Goal: Task Accomplishment & Management: Complete application form

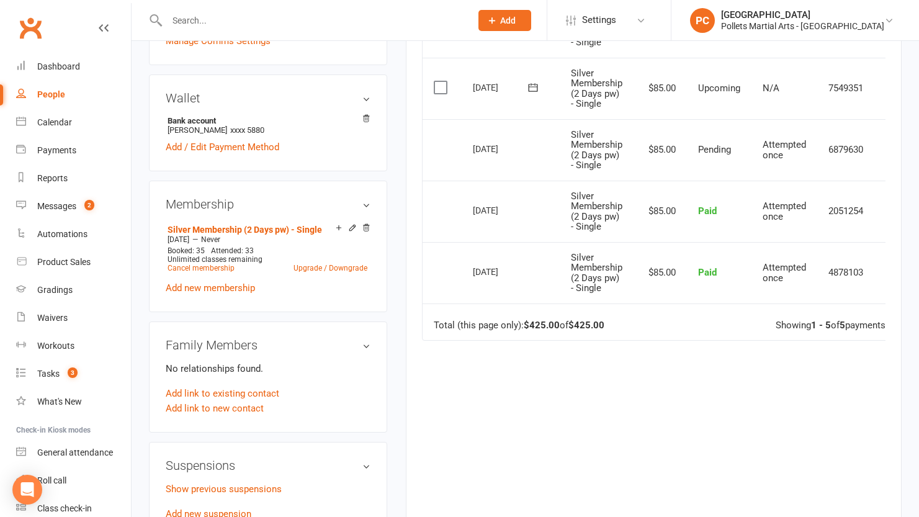
scroll to position [518, 0]
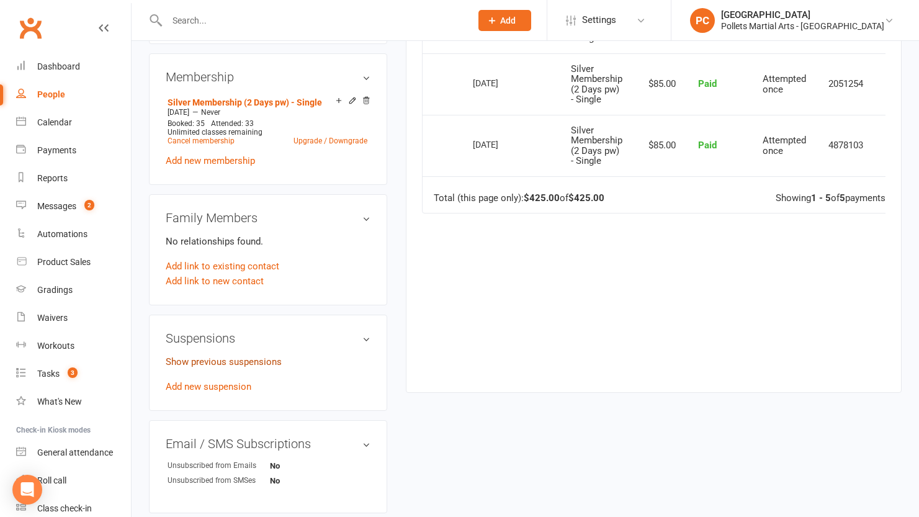
click at [210, 356] on link "Show previous suspensions" at bounding box center [224, 361] width 116 height 11
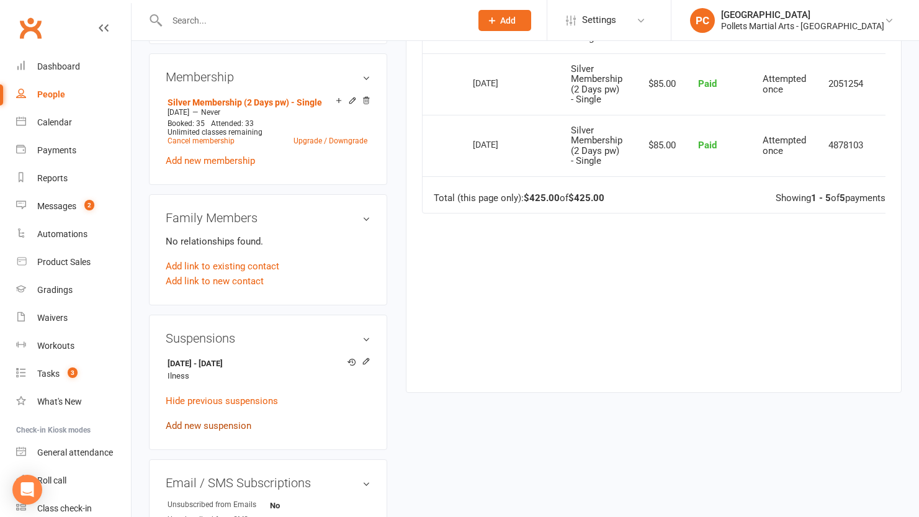
click at [201, 420] on link "Add new suspension" at bounding box center [209, 425] width 86 height 11
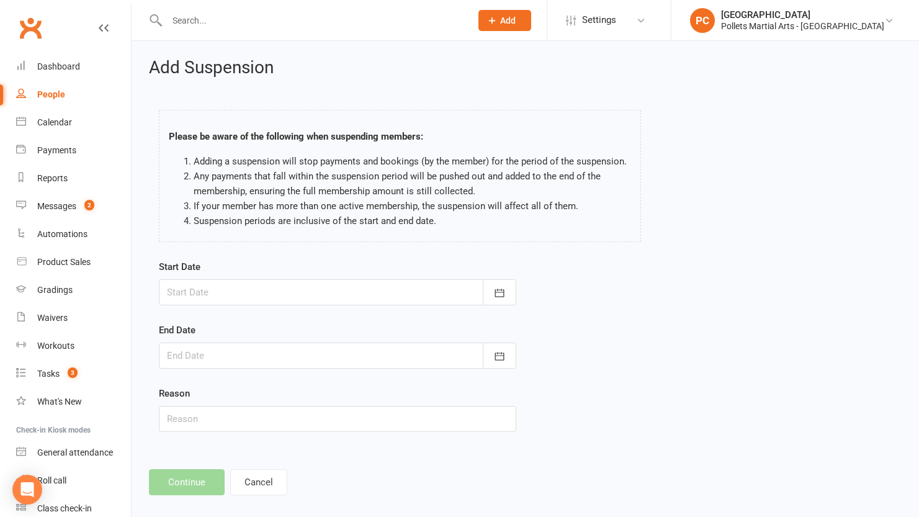
click at [243, 297] on div at bounding box center [338, 292] width 358 height 26
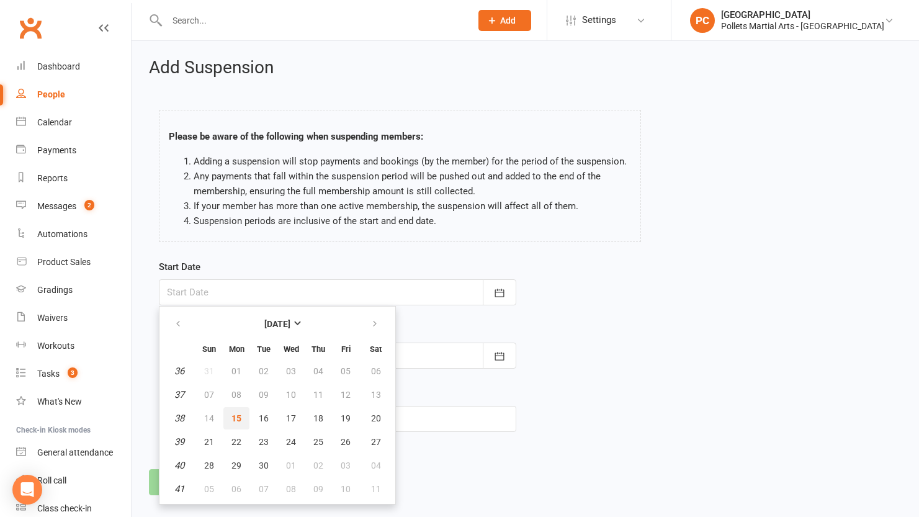
click at [240, 420] on span "15" at bounding box center [237, 418] width 10 height 10
type input "[DATE]"
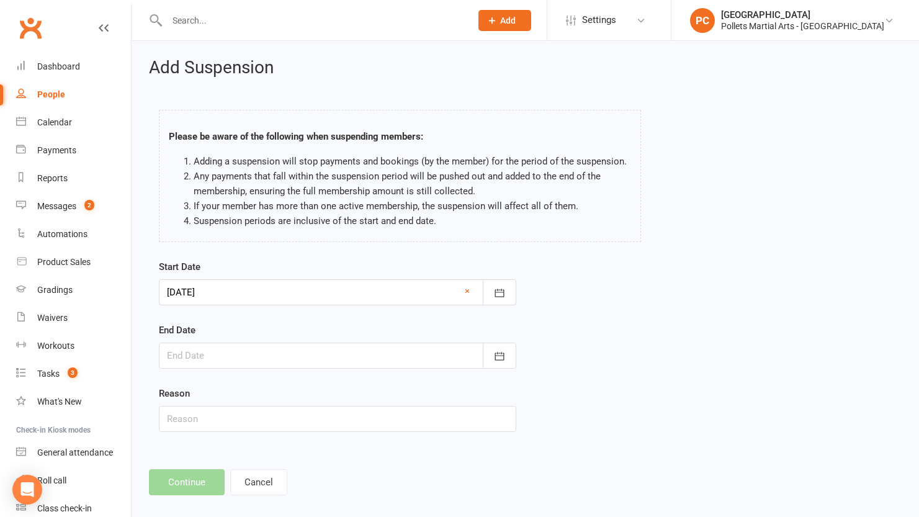
click at [240, 360] on div at bounding box center [338, 356] width 358 height 26
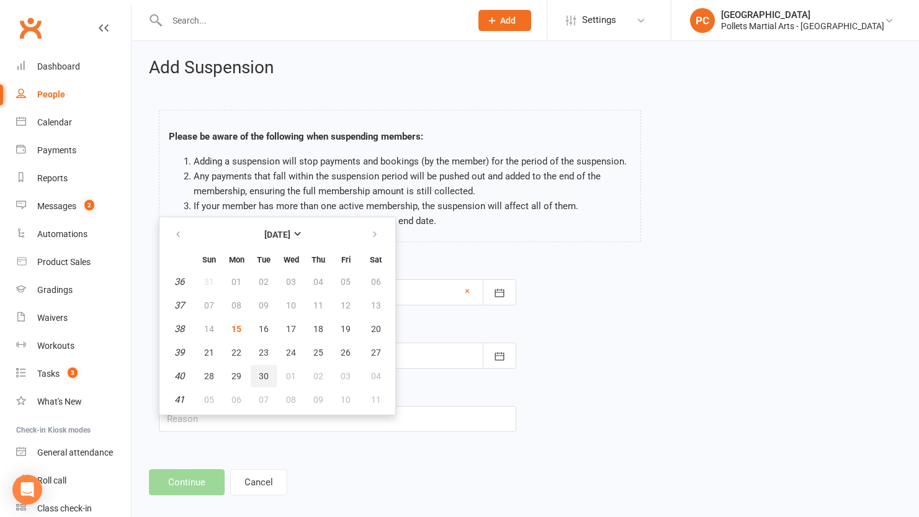
click at [258, 374] on button "30" at bounding box center [264, 376] width 26 height 22
type input "[DATE]"
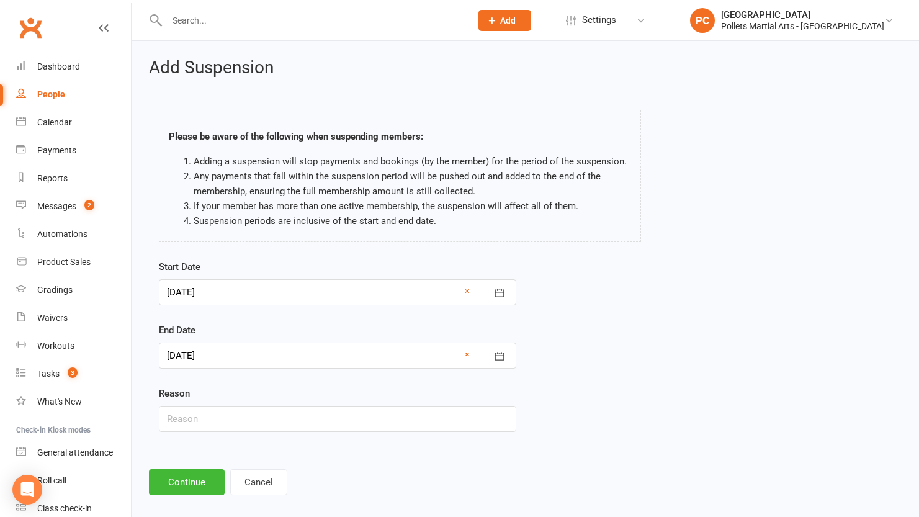
click at [218, 404] on div "Reason" at bounding box center [338, 409] width 358 height 46
click at [223, 420] on input "text" at bounding box center [338, 419] width 358 height 26
type input "illness"
click at [180, 492] on button "Continue" at bounding box center [187, 482] width 76 height 26
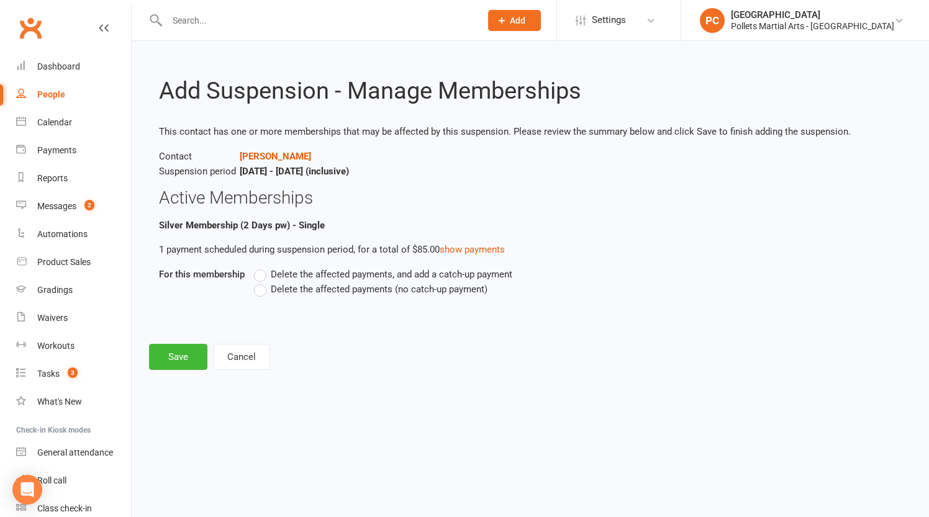
click at [263, 292] on label "Delete the affected payments (no catch-up payment)" at bounding box center [370, 289] width 233 height 15
click at [262, 282] on input "Delete the affected payments (no catch-up payment)" at bounding box center [258, 282] width 8 height 0
click at [192, 350] on button "Save" at bounding box center [178, 357] width 58 height 26
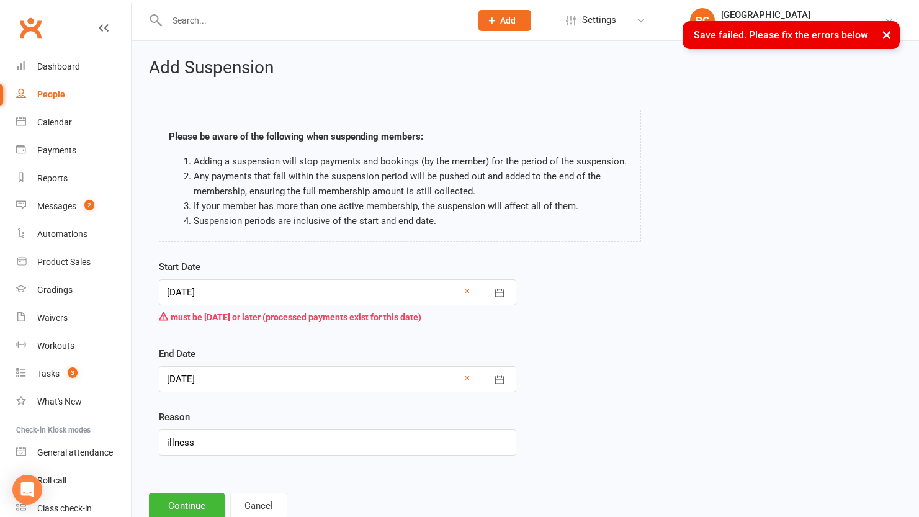
click at [291, 292] on div at bounding box center [338, 292] width 358 height 26
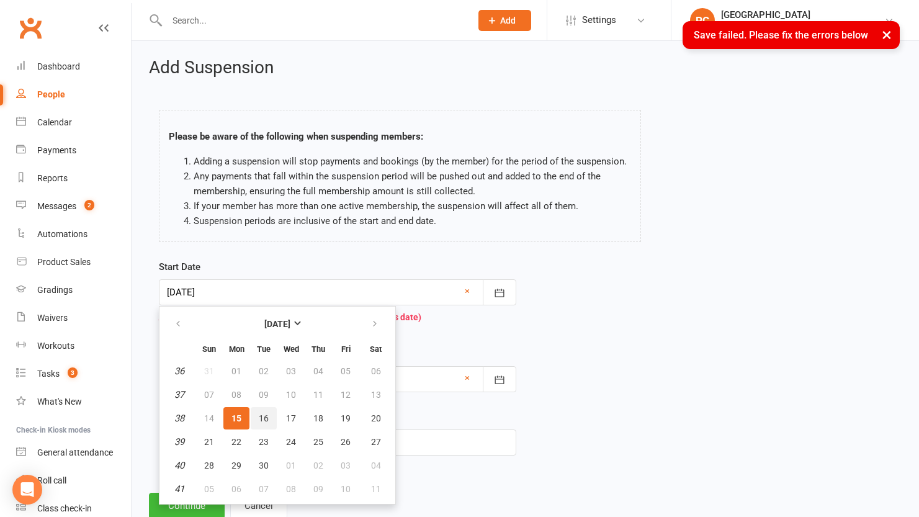
click at [269, 417] on button "16" at bounding box center [264, 418] width 26 height 22
type input "[DATE]"
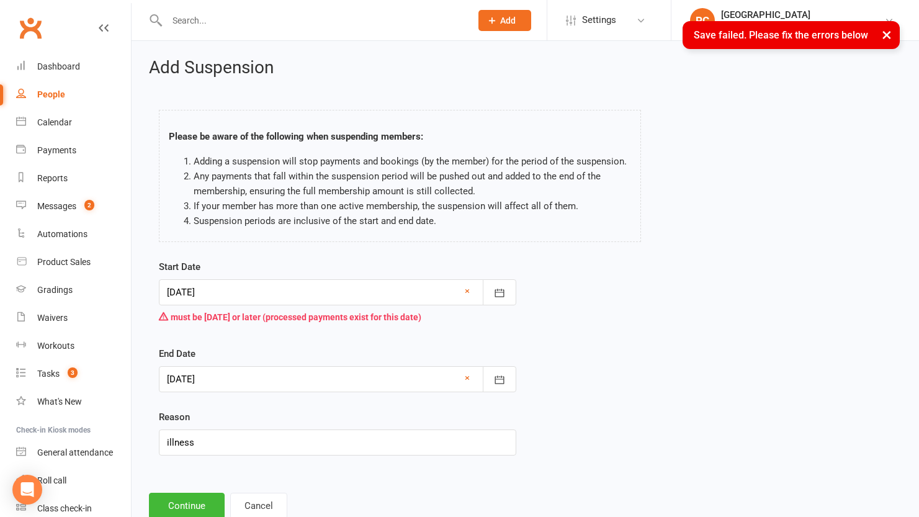
click at [535, 369] on div "Start Date [DATE] [DATE] Sun Mon Tue Wed Thu Fri Sat 36 31 01 02 03 04 05 06 37…" at bounding box center [526, 366] width 752 height 214
click at [180, 499] on button "Continue" at bounding box center [187, 506] width 76 height 26
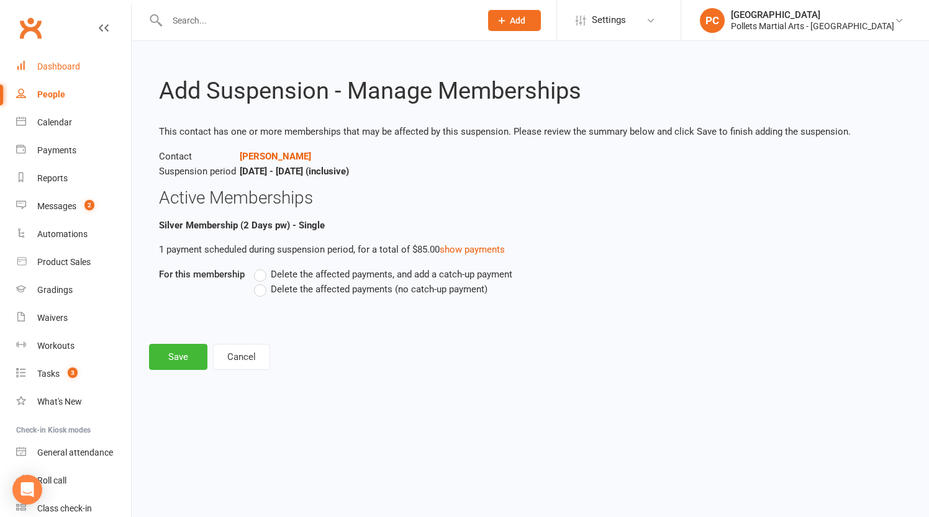
click at [68, 70] on div "Dashboard" at bounding box center [58, 66] width 43 height 10
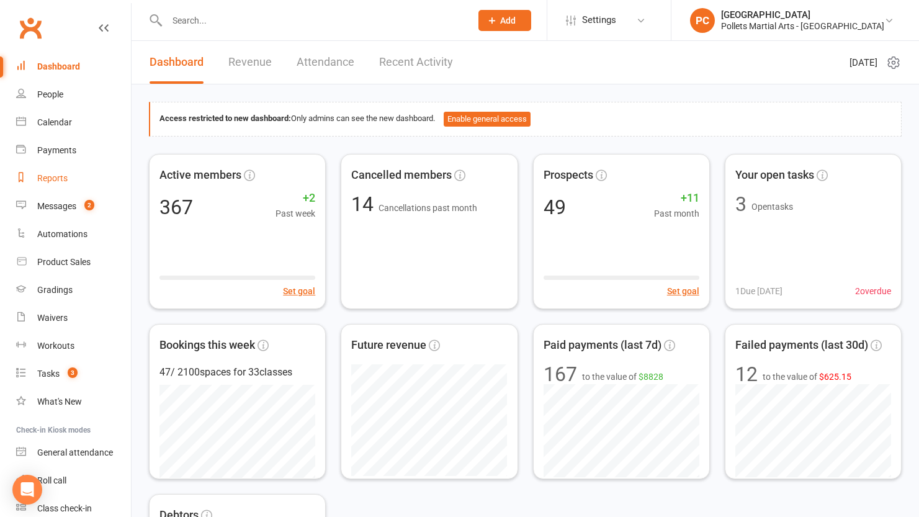
click at [63, 174] on div "Reports" at bounding box center [52, 178] width 30 height 10
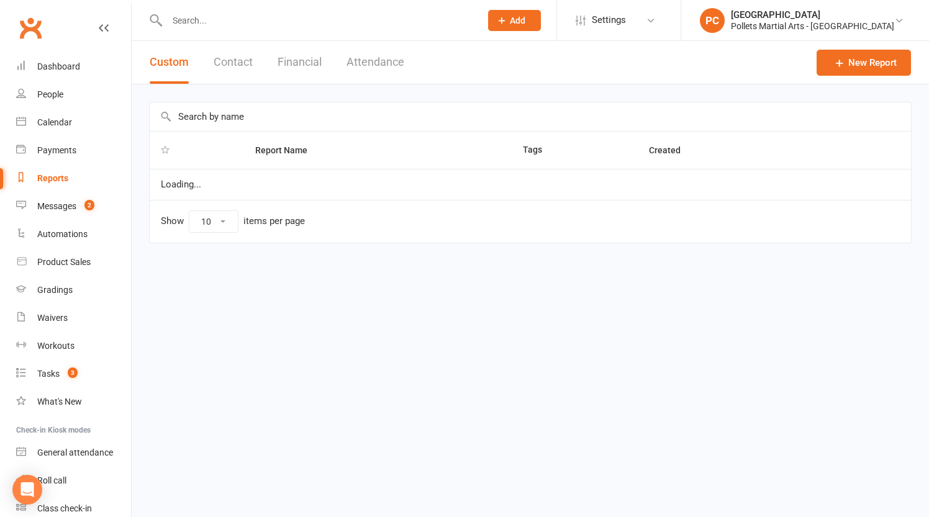
select select "50"
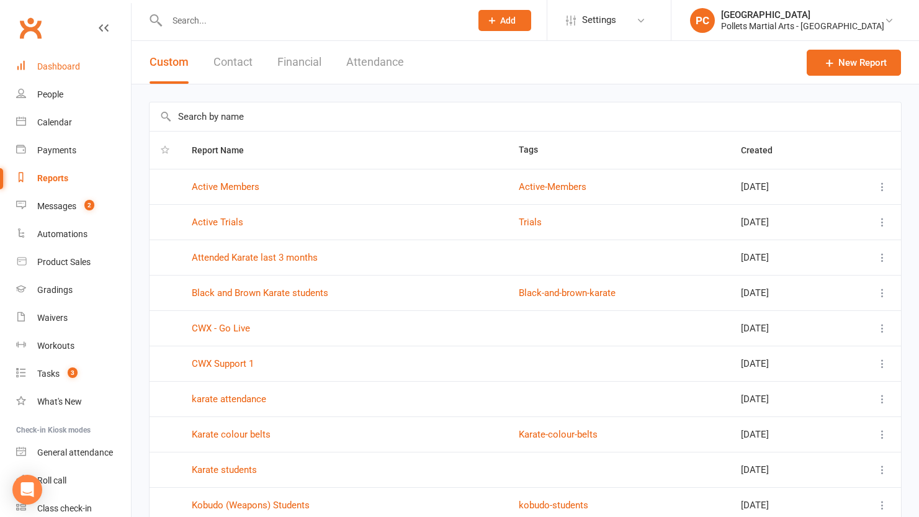
click at [53, 73] on link "Dashboard" at bounding box center [73, 67] width 115 height 28
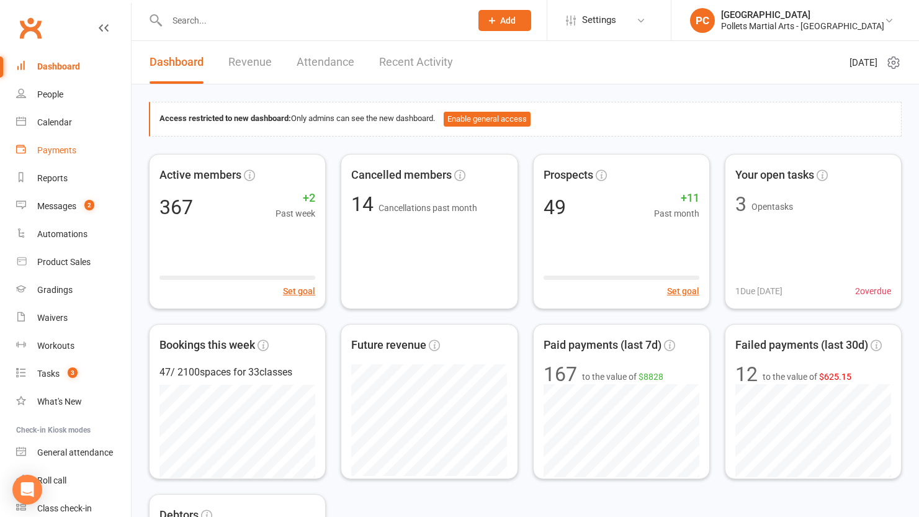
click at [29, 143] on link "Payments" at bounding box center [73, 151] width 115 height 28
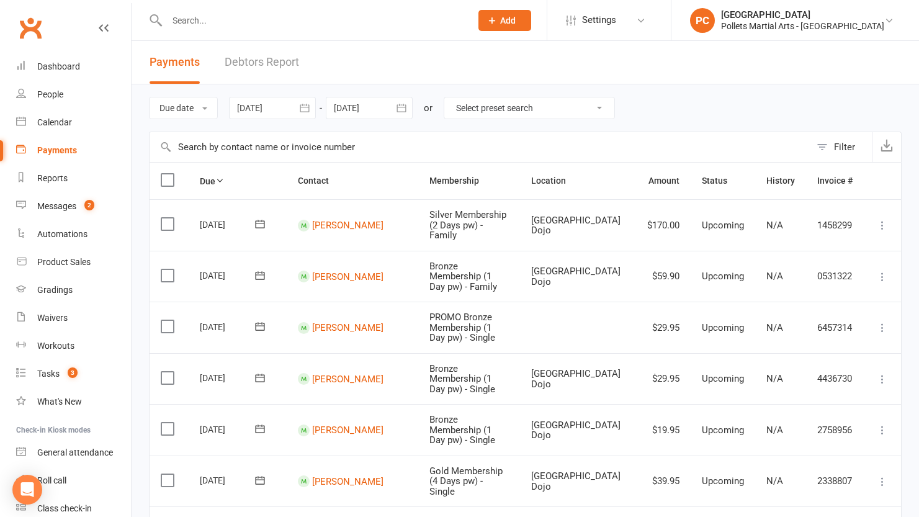
click at [309, 107] on icon "button" at bounding box center [304, 108] width 9 height 8
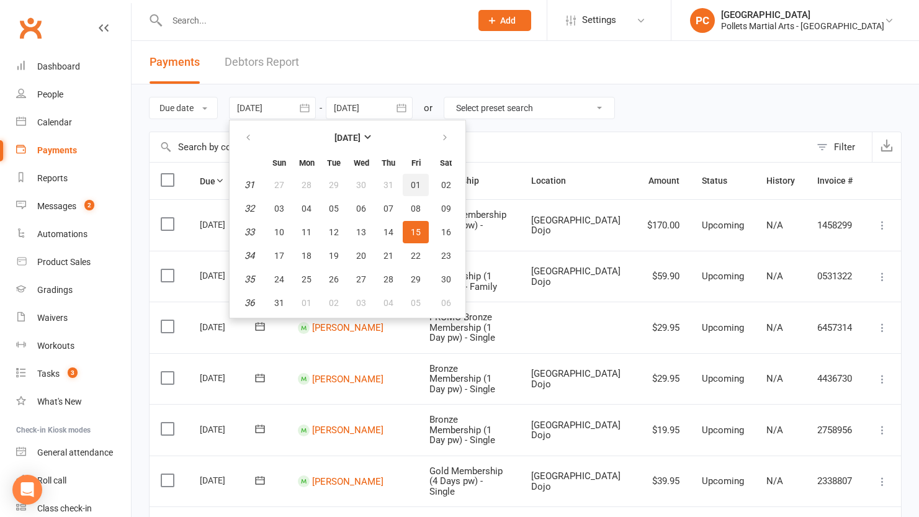
click at [421, 184] on span "01" at bounding box center [416, 185] width 10 height 10
type input "[DATE]"
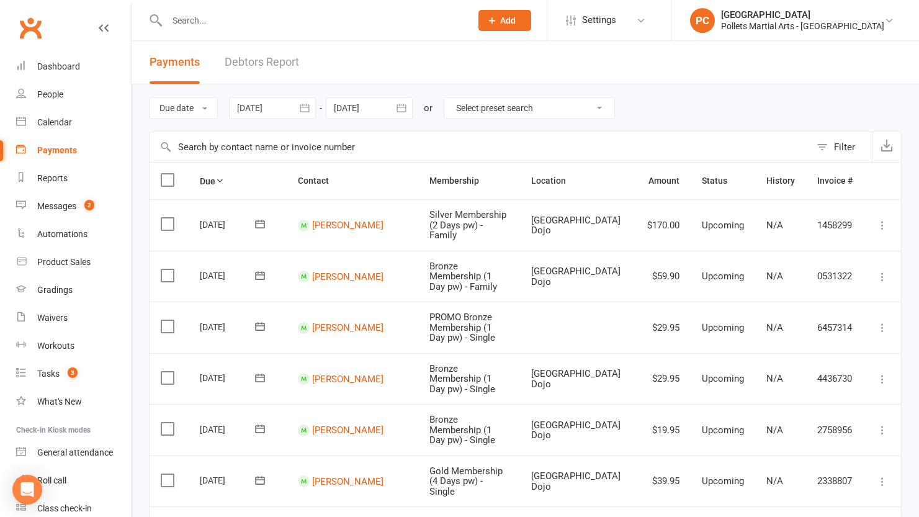
click at [405, 114] on icon "button" at bounding box center [401, 108] width 12 height 12
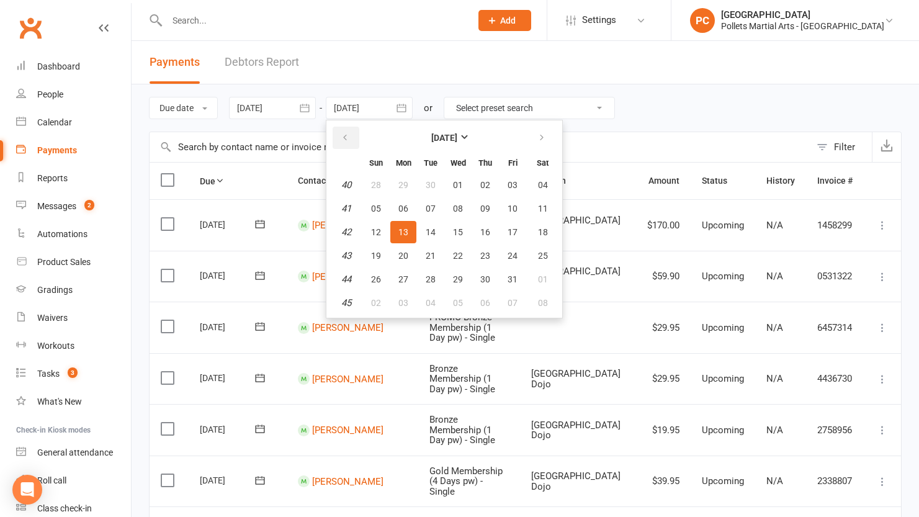
click at [356, 143] on button "button" at bounding box center [346, 138] width 27 height 22
click at [374, 306] on span "31" at bounding box center [376, 303] width 10 height 10
type input "[DATE]"
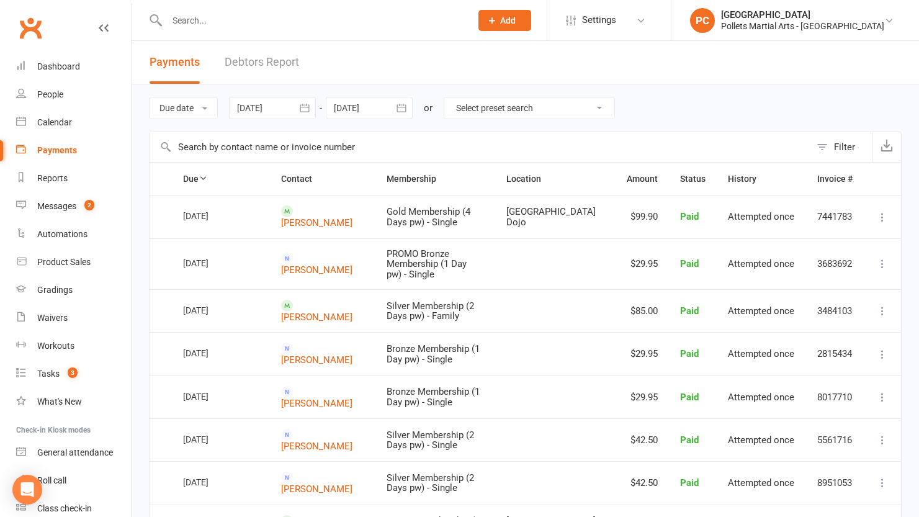
click at [304, 106] on icon "button" at bounding box center [305, 108] width 12 height 12
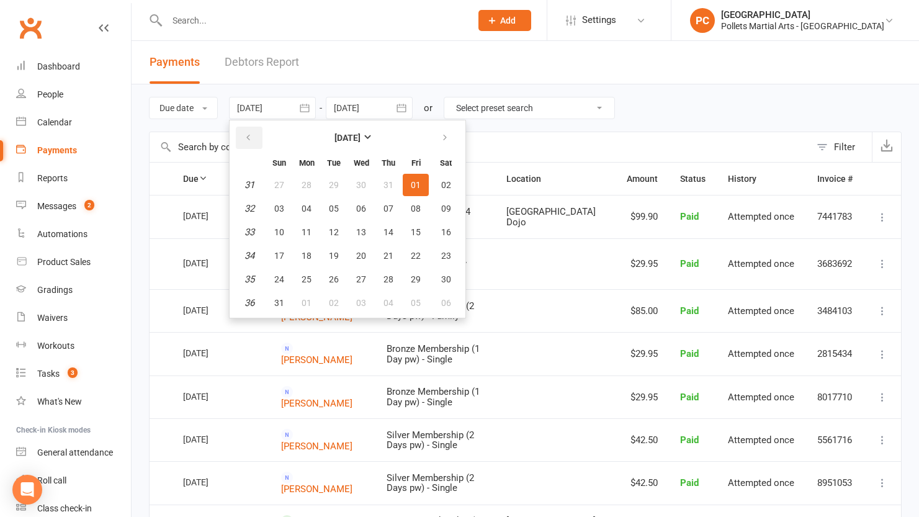
click at [255, 144] on button "button" at bounding box center [249, 138] width 27 height 22
click at [341, 184] on button "01" at bounding box center [334, 185] width 26 height 22
type input "[DATE]"
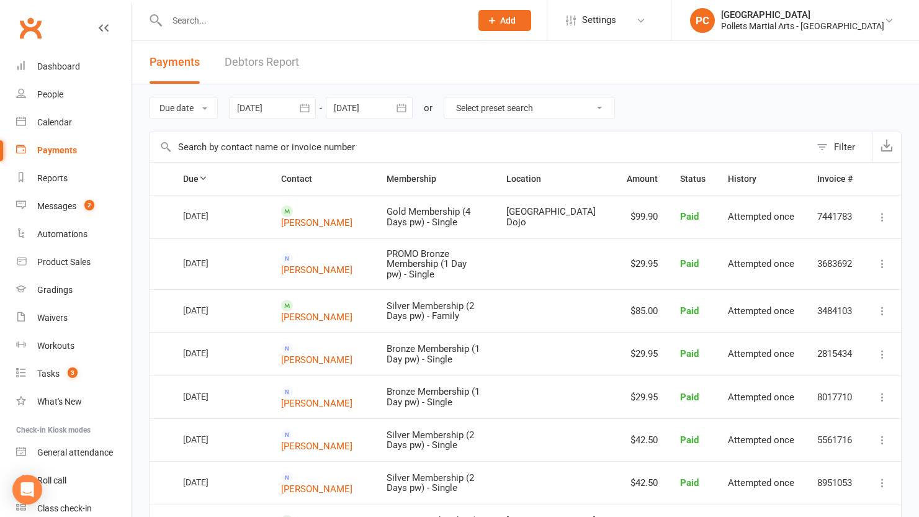
click at [399, 111] on icon "button" at bounding box center [401, 108] width 9 height 8
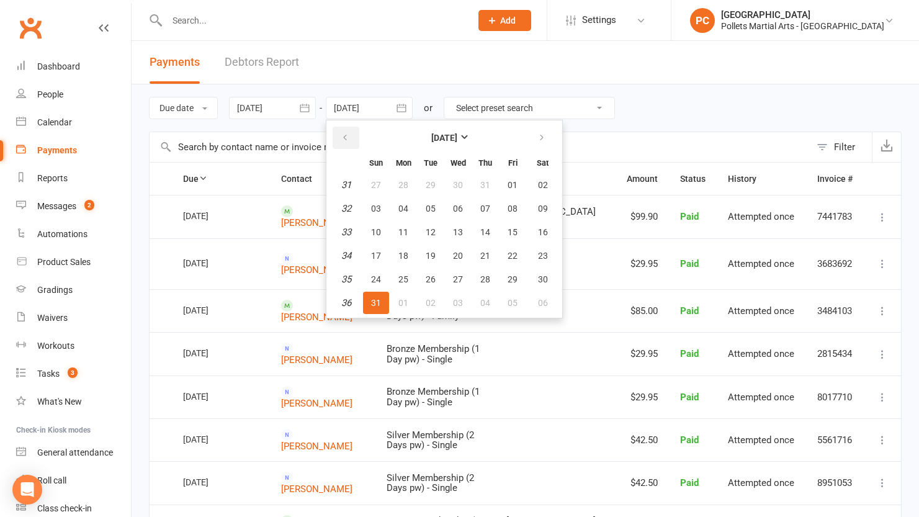
click at [356, 140] on button "button" at bounding box center [346, 138] width 27 height 22
click at [489, 280] on span "31" at bounding box center [486, 279] width 10 height 10
type input "[DATE]"
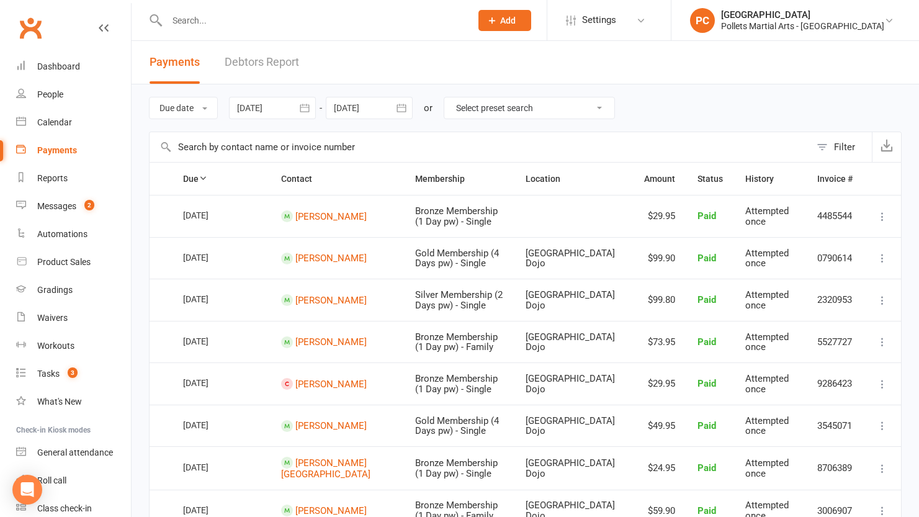
click at [309, 107] on icon "button" at bounding box center [304, 108] width 9 height 8
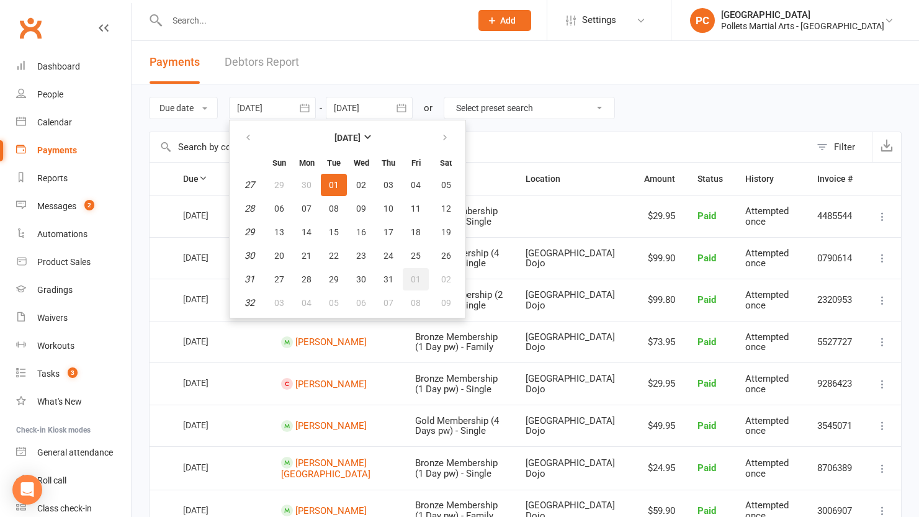
click at [423, 280] on button "01" at bounding box center [416, 279] width 26 height 22
type input "[DATE]"
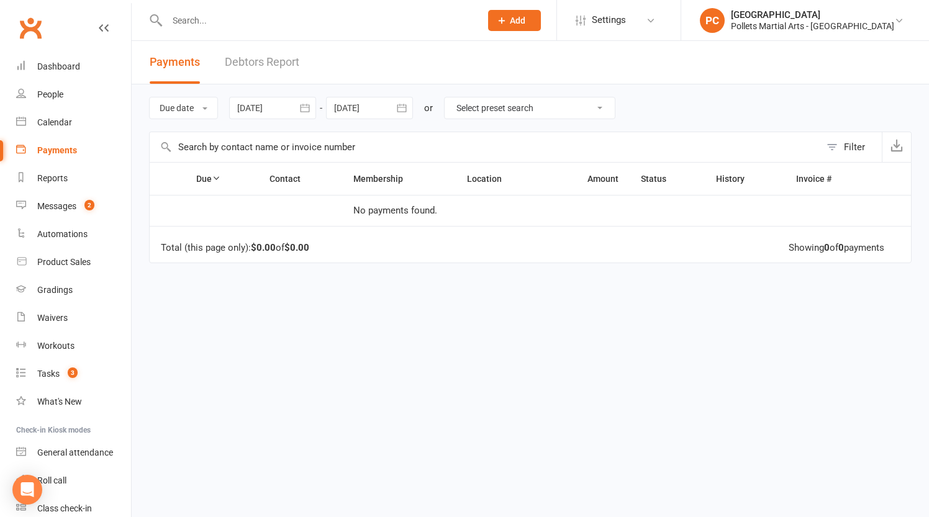
click at [400, 114] on icon "button" at bounding box center [401, 108] width 12 height 12
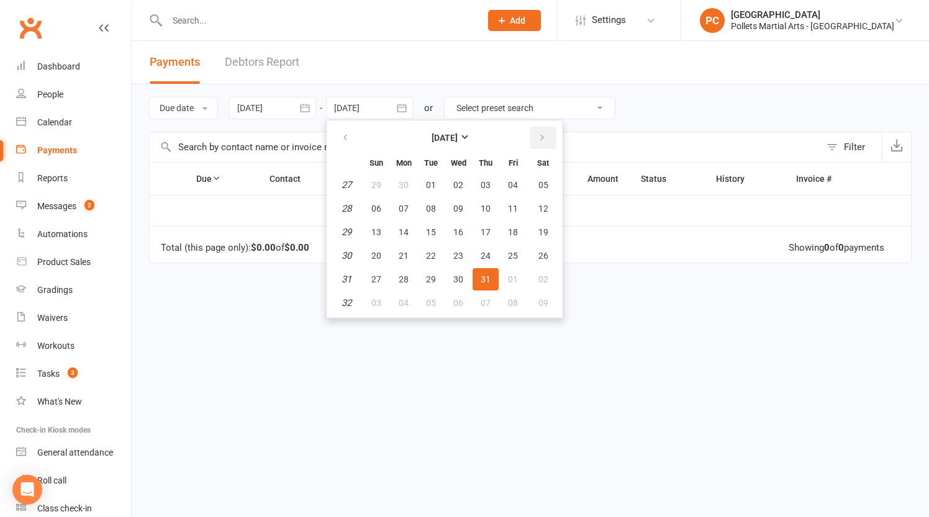
click at [542, 133] on icon "button" at bounding box center [542, 138] width 9 height 10
click at [371, 305] on button "31" at bounding box center [376, 303] width 26 height 22
type input "[DATE]"
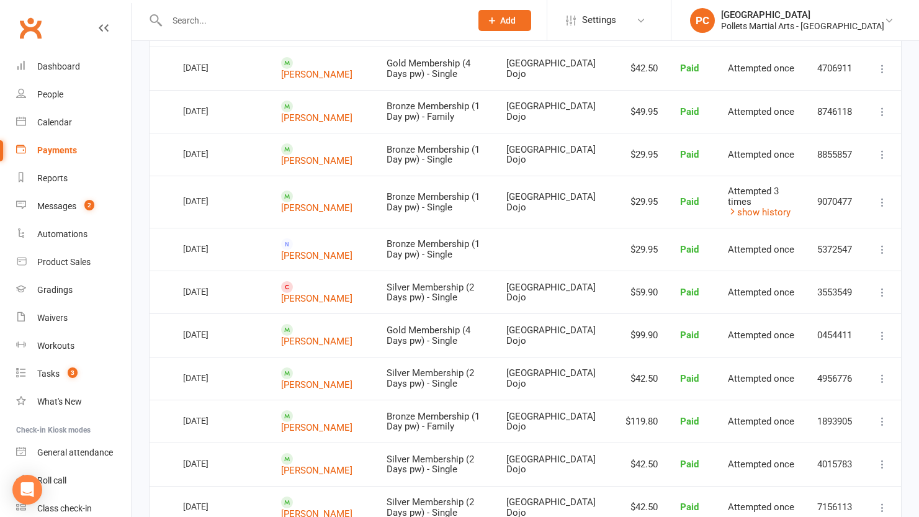
scroll to position [428, 0]
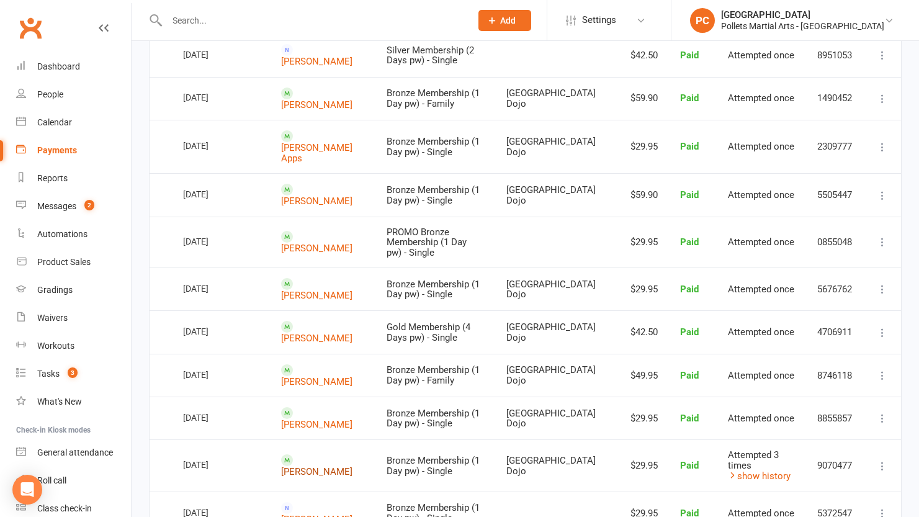
click at [337, 466] on link "[PERSON_NAME]" at bounding box center [316, 471] width 71 height 11
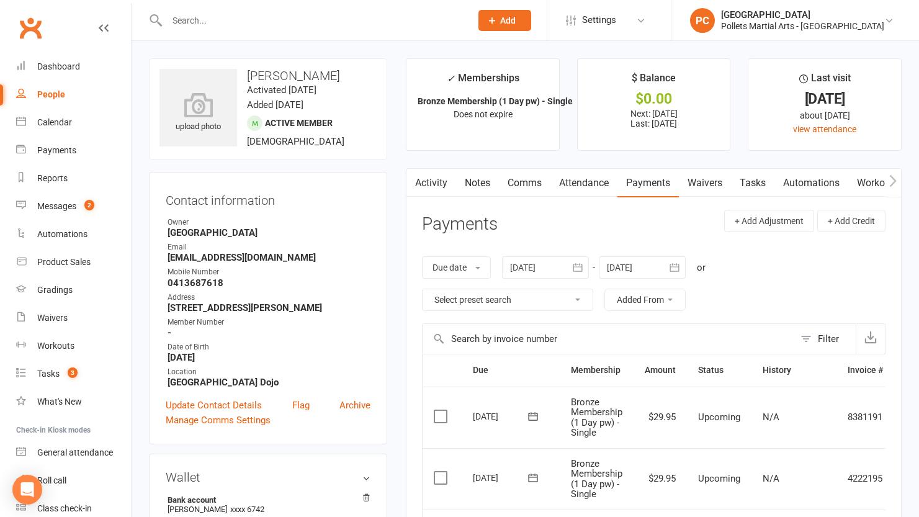
click at [53, 97] on div "People" at bounding box center [51, 94] width 28 height 10
select select "100"
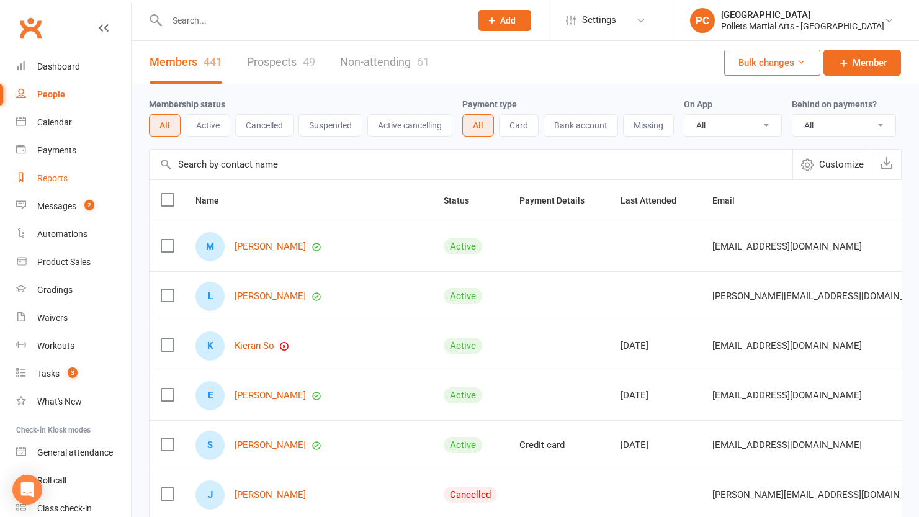
click at [67, 186] on link "Reports" at bounding box center [73, 179] width 115 height 28
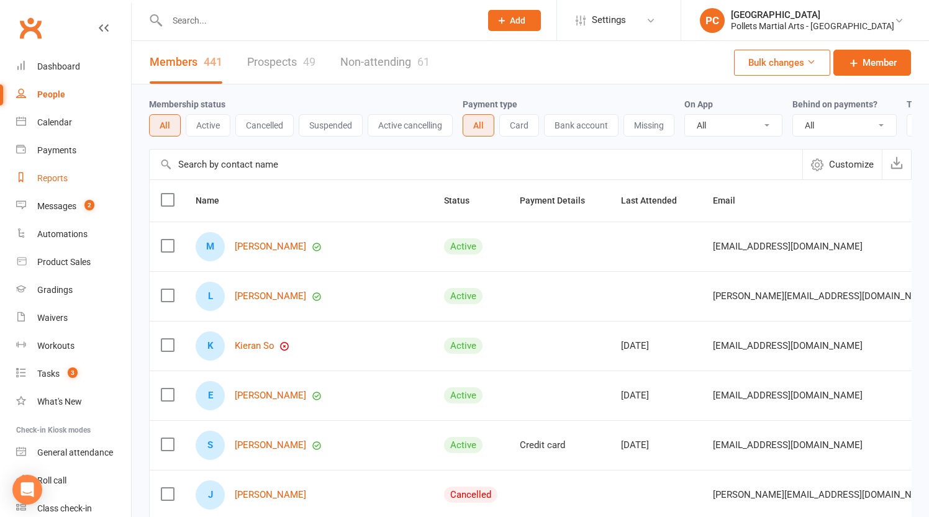
select select "50"
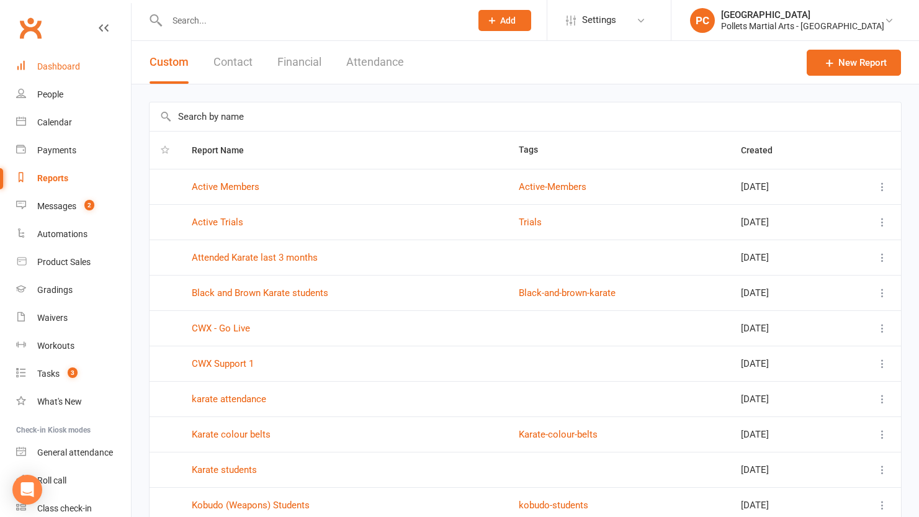
click at [85, 66] on link "Dashboard" at bounding box center [73, 67] width 115 height 28
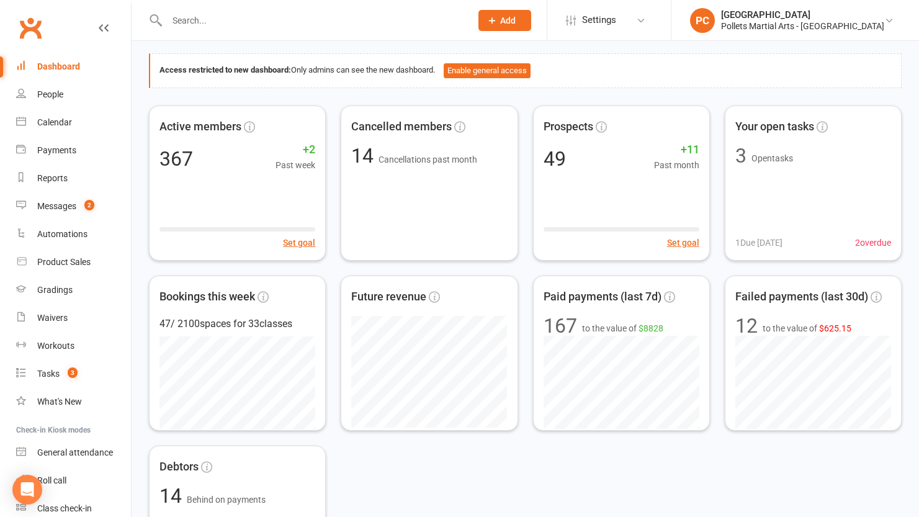
scroll to position [65, 0]
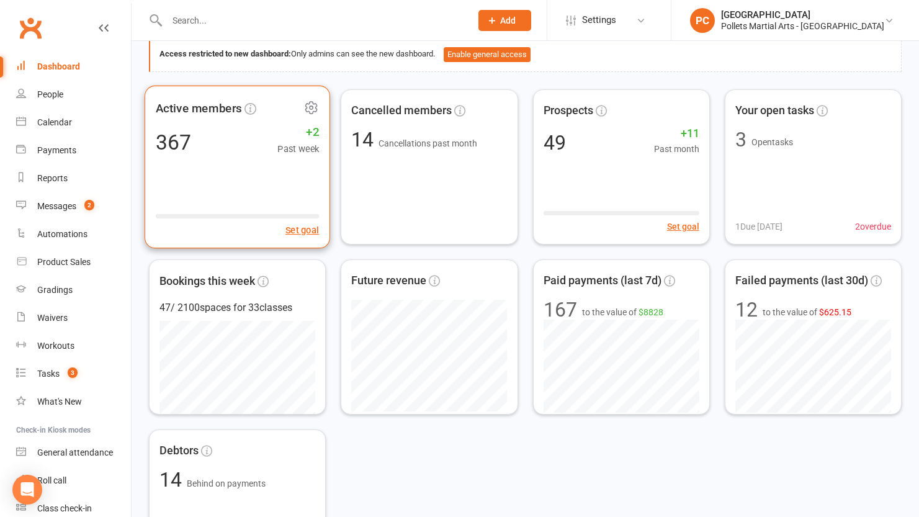
click at [245, 151] on div "367 +2 Past week" at bounding box center [238, 142] width 164 height 28
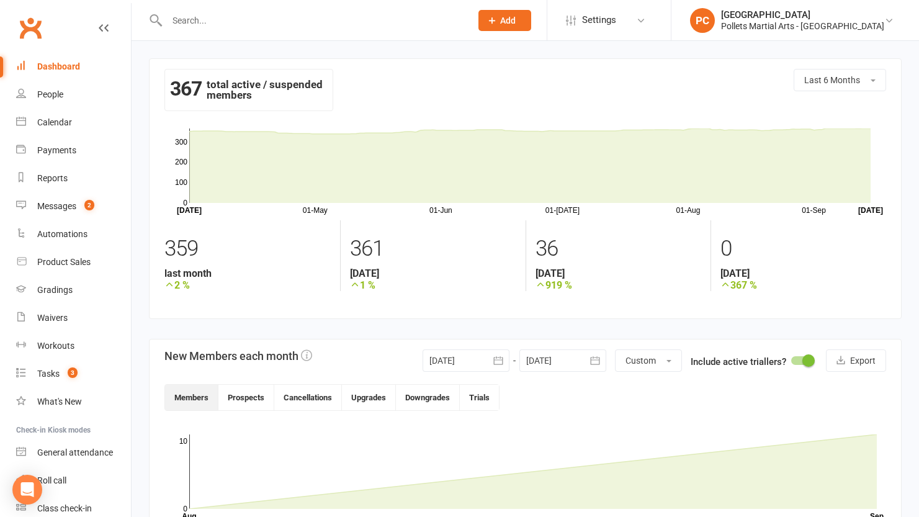
click at [502, 362] on icon "button" at bounding box center [498, 360] width 9 height 8
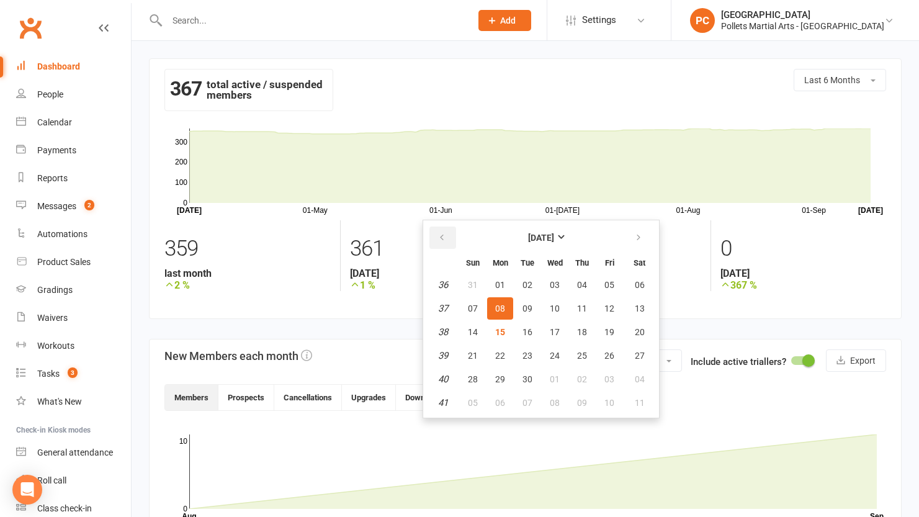
click at [449, 239] on button "button" at bounding box center [443, 238] width 27 height 22
click at [605, 287] on span "01" at bounding box center [610, 285] width 10 height 10
type input "[DATE]"
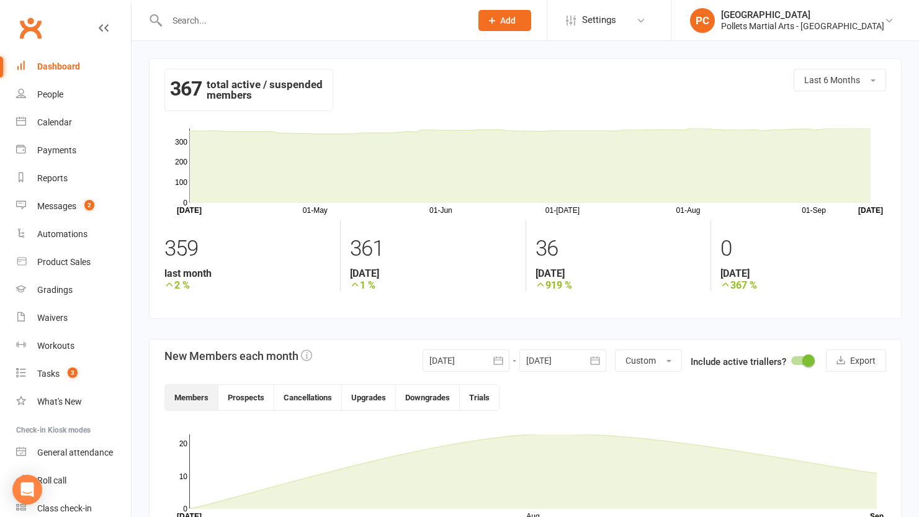
click at [597, 360] on icon "button" at bounding box center [594, 360] width 9 height 8
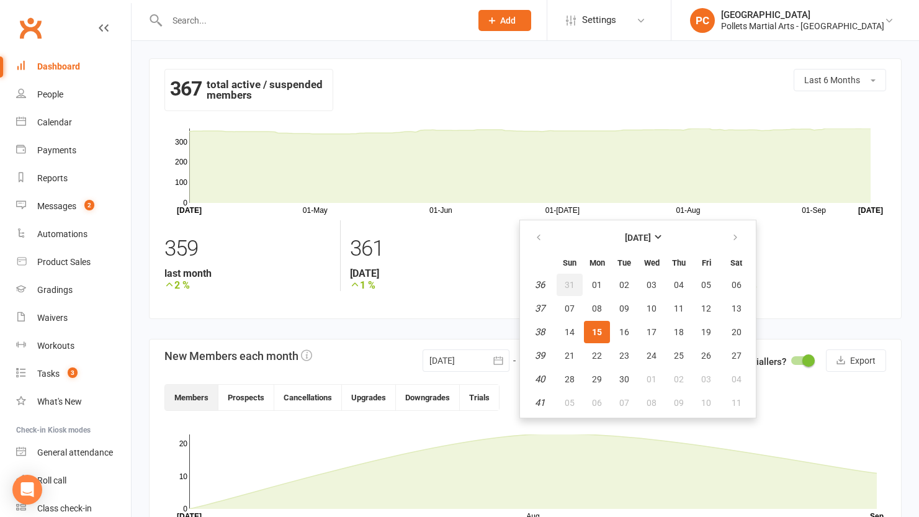
click at [567, 283] on span "31" at bounding box center [570, 285] width 10 height 10
type input "[DATE]"
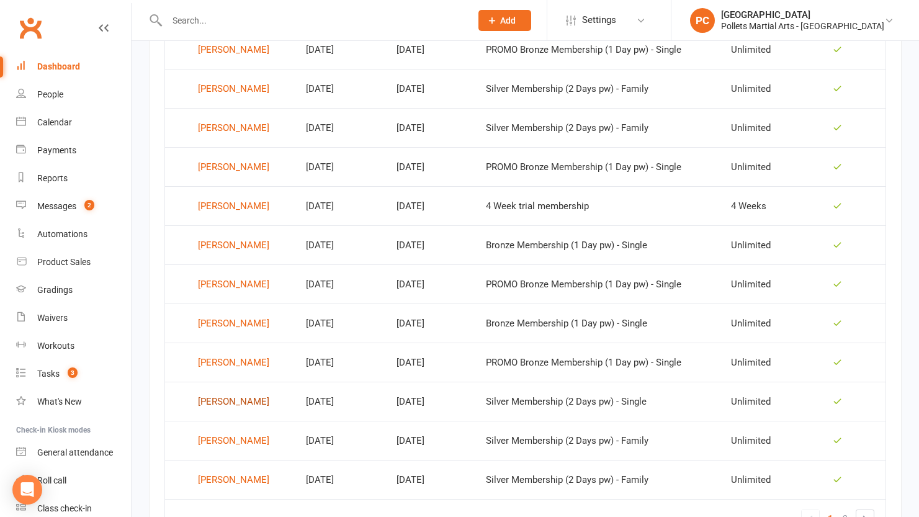
scroll to position [757, 0]
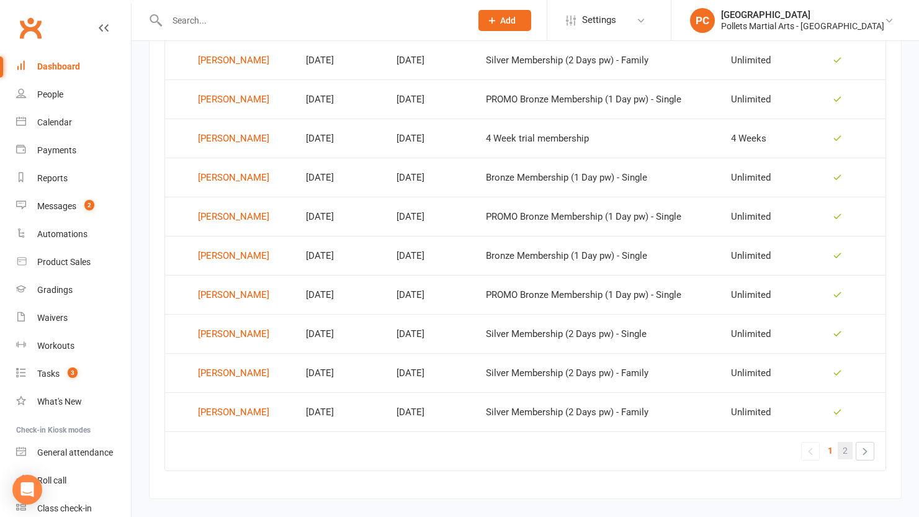
click at [846, 451] on span "2" at bounding box center [845, 450] width 5 height 17
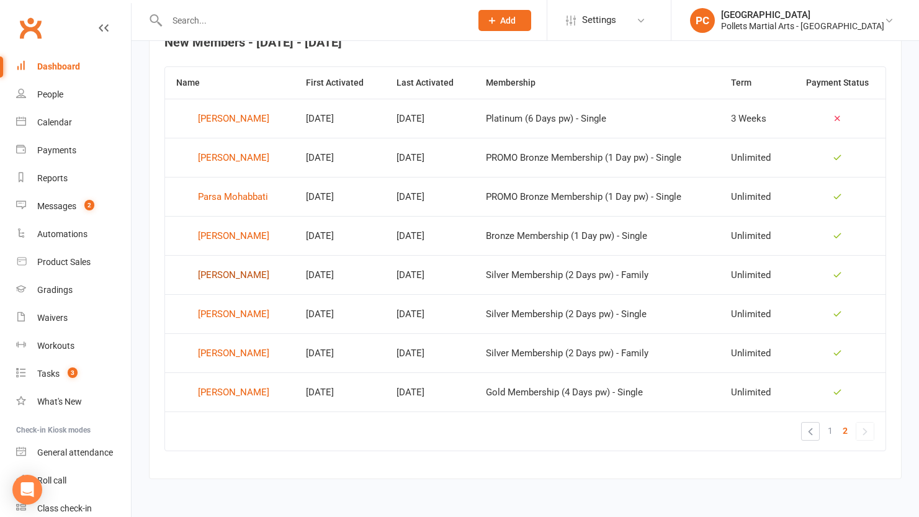
scroll to position [488, 0]
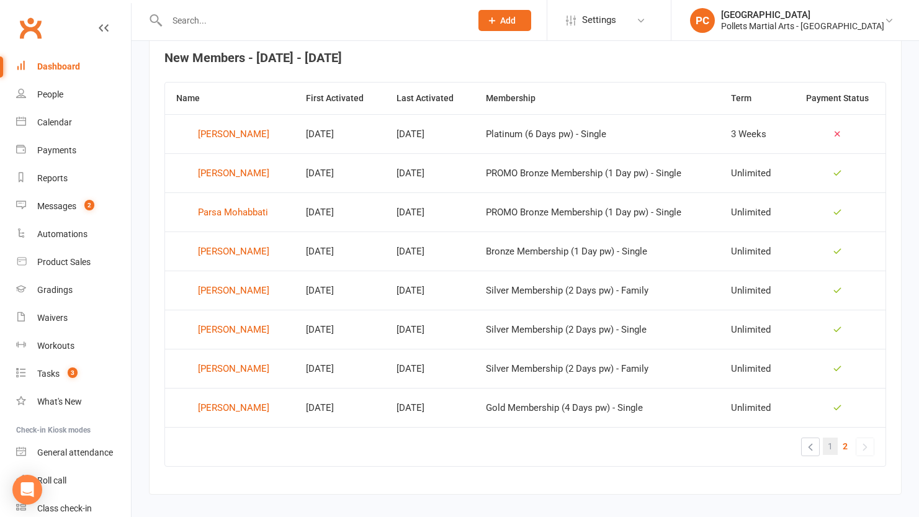
click at [832, 445] on span "1" at bounding box center [830, 446] width 5 height 17
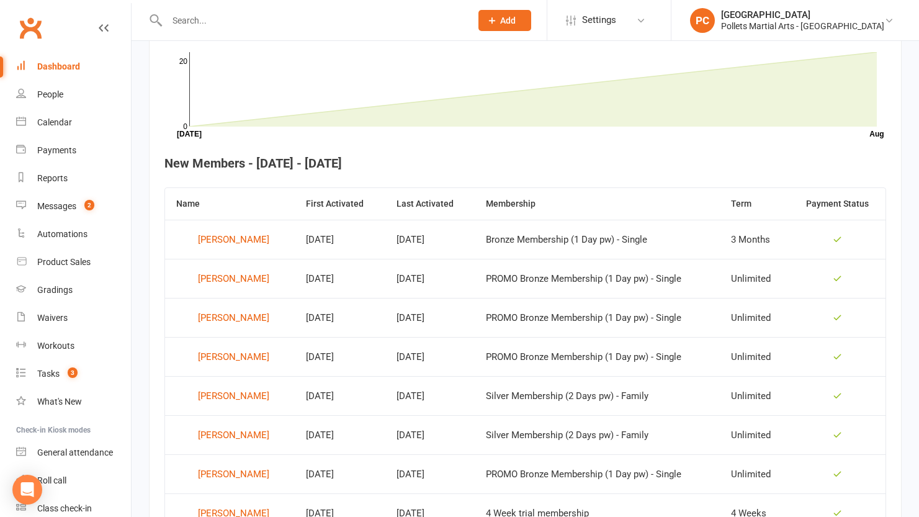
scroll to position [310, 0]
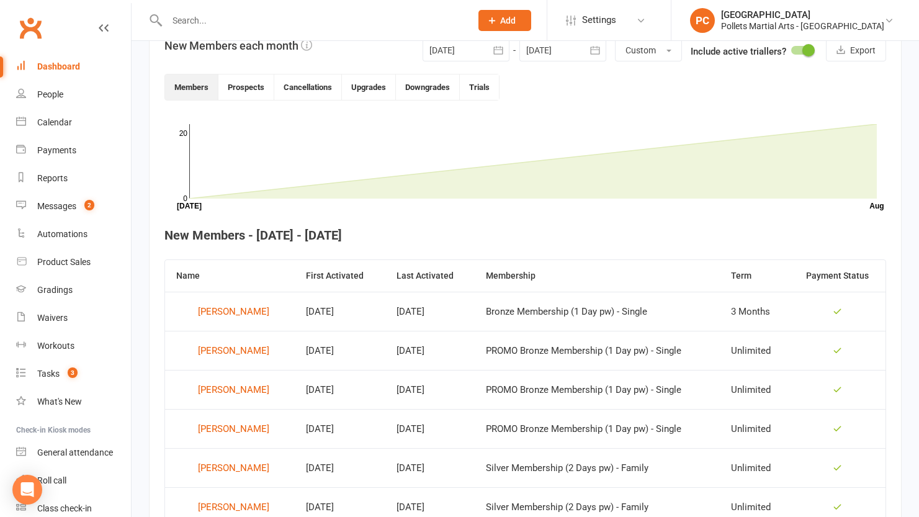
click at [55, 63] on div "Dashboard" at bounding box center [58, 66] width 43 height 10
